Goal: Information Seeking & Learning: Find specific fact

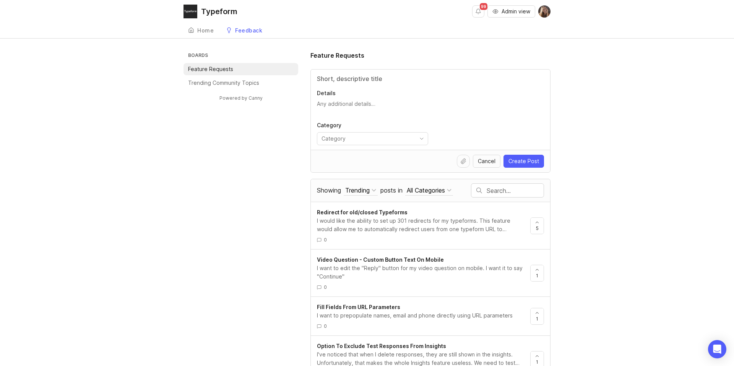
click at [205, 32] on div "Home" at bounding box center [205, 30] width 16 height 5
click at [485, 190] on div at bounding box center [478, 190] width 17 height 13
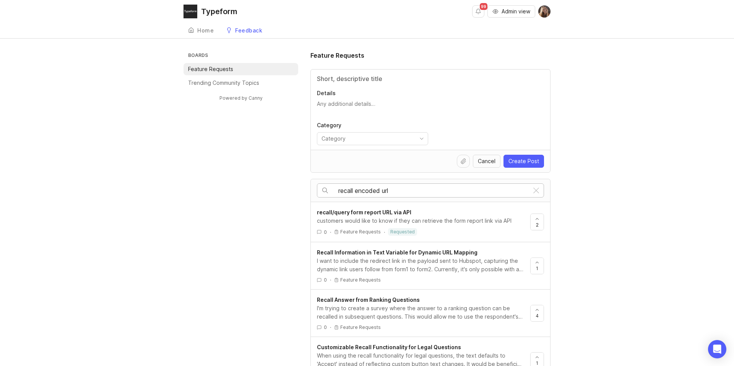
click at [356, 191] on input "recall encoded url" at bounding box center [433, 190] width 190 height 8
drag, startPoint x: 426, startPoint y: 190, endPoint x: 408, endPoint y: 190, distance: 18.0
click at [425, 190] on input "recall encoded url" at bounding box center [433, 190] width 190 height 8
click at [384, 191] on input "recall encoded url" at bounding box center [433, 190] width 190 height 8
click at [439, 192] on input "recall encoded redirect url" at bounding box center [433, 190] width 190 height 8
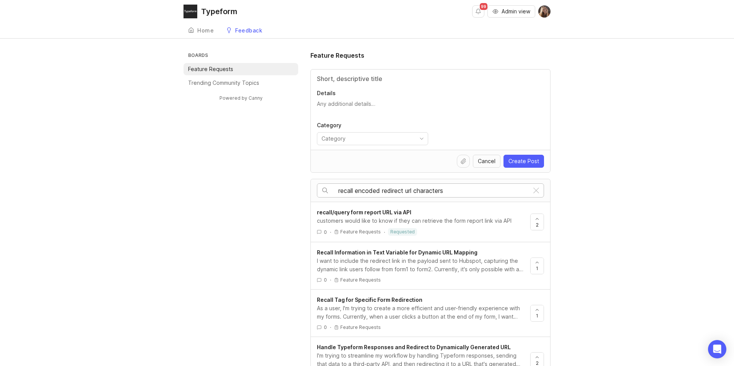
drag, startPoint x: 363, startPoint y: 184, endPoint x: 365, endPoint y: 191, distance: 7.5
click at [365, 190] on div "recall encoded redirect url characters" at bounding box center [422, 190] width 211 height 13
click at [366, 191] on input "recall encoded redirect url characters" at bounding box center [433, 190] width 190 height 8
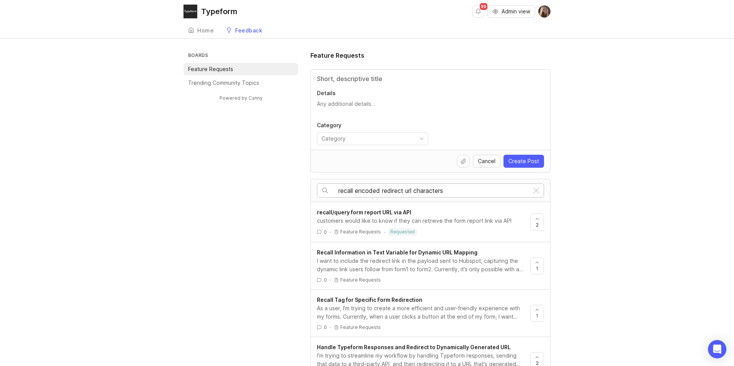
click at [366, 191] on input "recall encoded redirect url characters" at bounding box center [433, 190] width 190 height 8
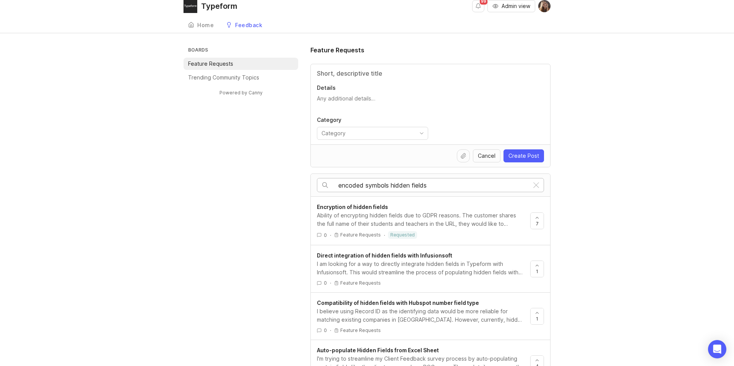
scroll to position [5, 0]
type input "encoded symbols hidden fields"
